Goal: Transaction & Acquisition: Purchase product/service

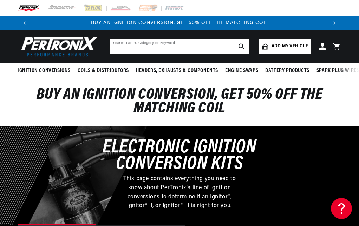
click at [206, 46] on input "text" at bounding box center [180, 46] width 140 height 15
type input "D57-22"
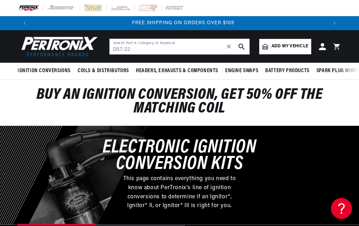
scroll to position [0, 591]
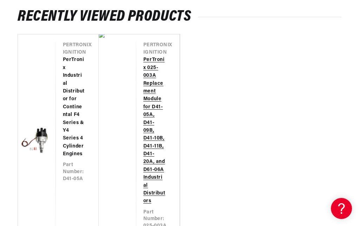
click at [152, 137] on link "PerTronix 025-003A Replacement Module for D41-05A, D41-09B, D41-10B, D41-11B, D…" at bounding box center [154, 130] width 22 height 149
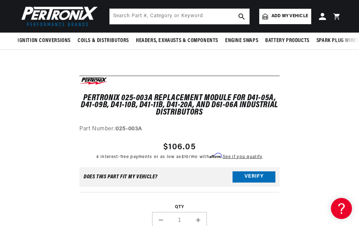
scroll to position [0, 591]
